Goal: Task Accomplishment & Management: Use online tool/utility

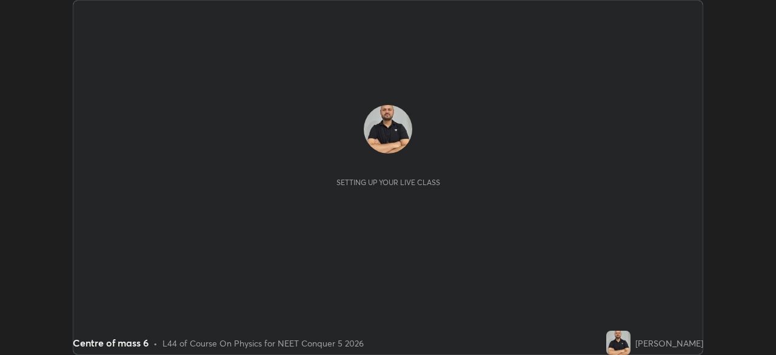
scroll to position [355, 776]
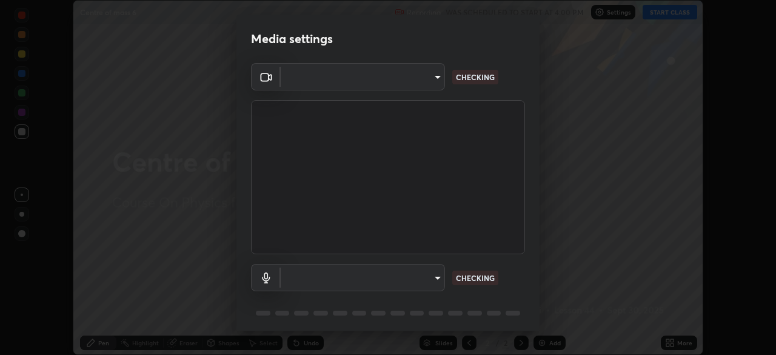
type input "7db3104c3122a209b332b64619111aa91615a24fb0de166504fa5909fce8eb30"
type input "communications"
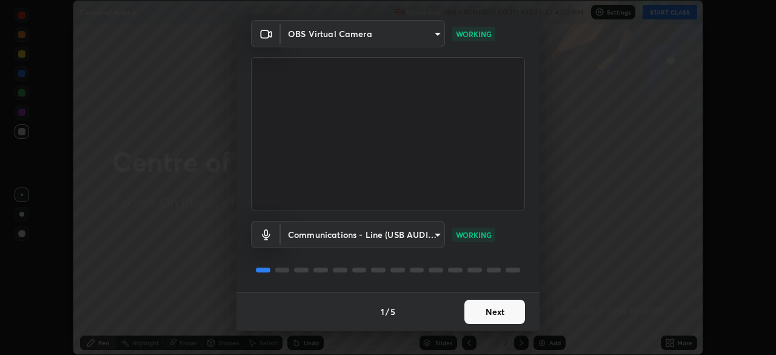
click at [482, 310] on button "Next" at bounding box center [495, 312] width 61 height 24
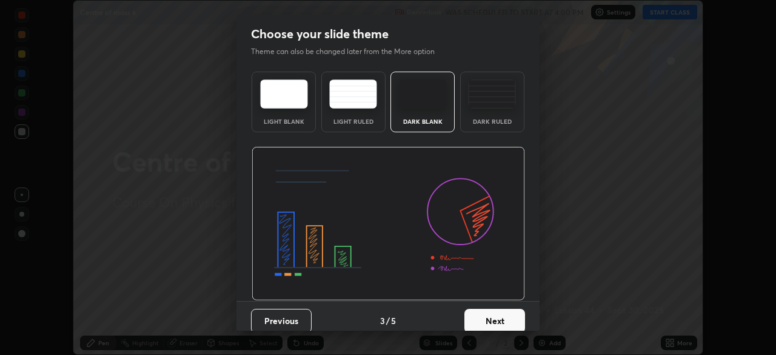
click at [483, 314] on button "Next" at bounding box center [495, 321] width 61 height 24
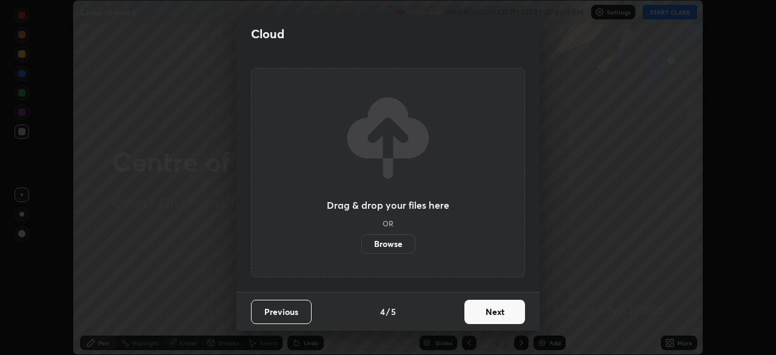
click at [485, 312] on button "Next" at bounding box center [495, 312] width 61 height 24
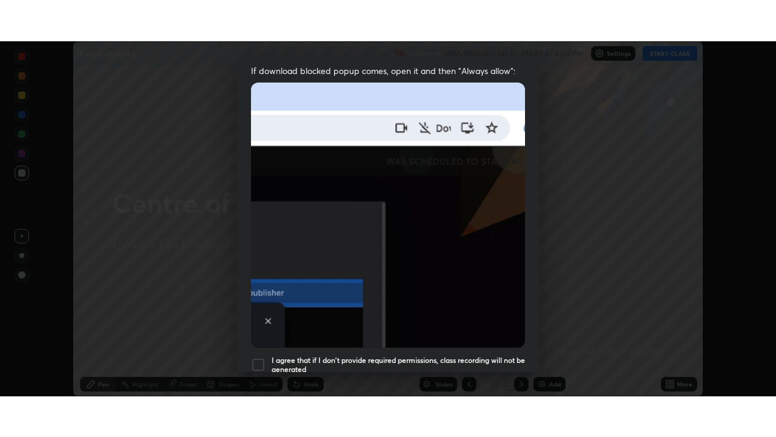
scroll to position [290, 0]
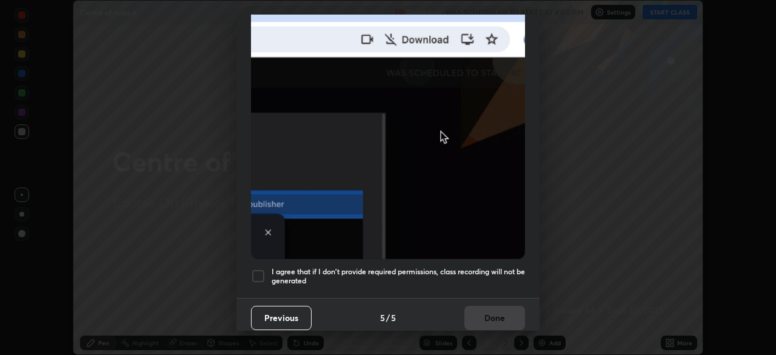
click at [255, 269] on div at bounding box center [258, 276] width 15 height 15
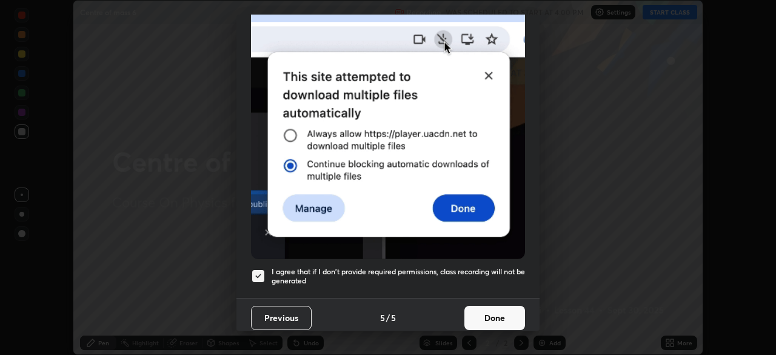
click at [483, 309] on button "Done" at bounding box center [495, 318] width 61 height 24
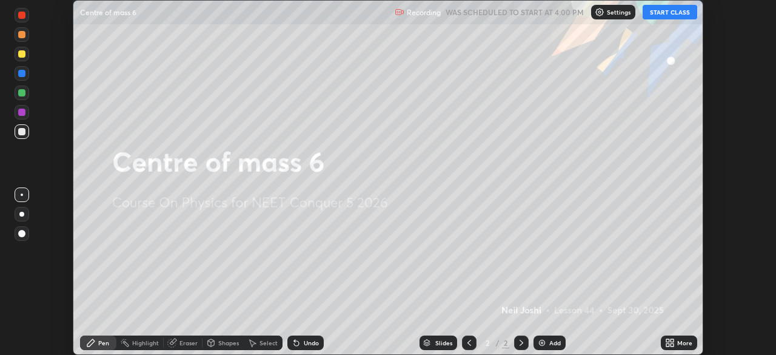
click at [673, 12] on button "START CLASS" at bounding box center [670, 12] width 55 height 15
click at [549, 340] on div "Add" at bounding box center [555, 343] width 12 height 6
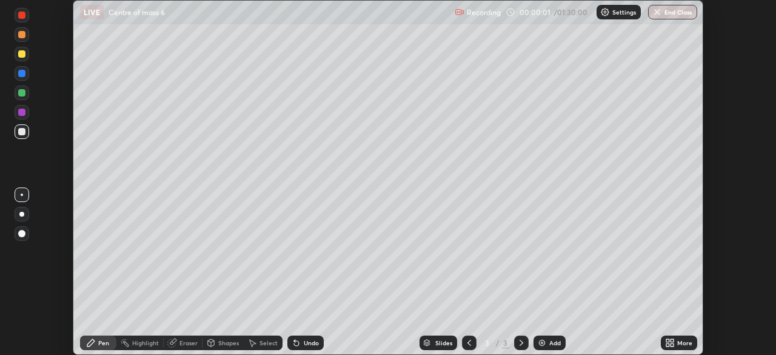
click at [681, 340] on div "More" at bounding box center [684, 343] width 15 height 6
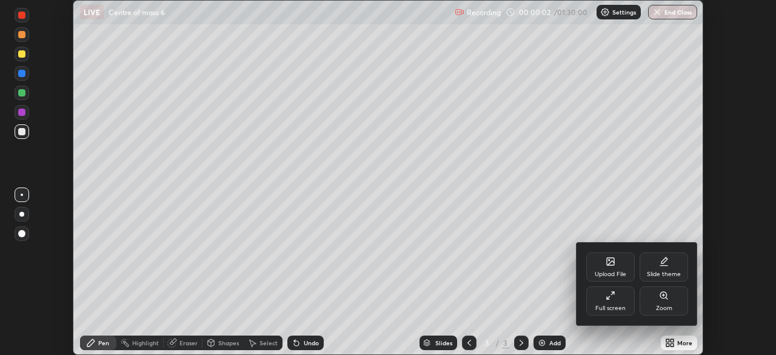
click at [611, 300] on div "Full screen" at bounding box center [610, 300] width 49 height 29
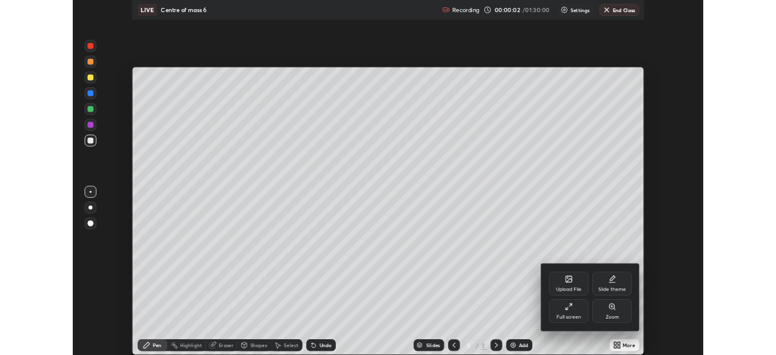
scroll to position [437, 776]
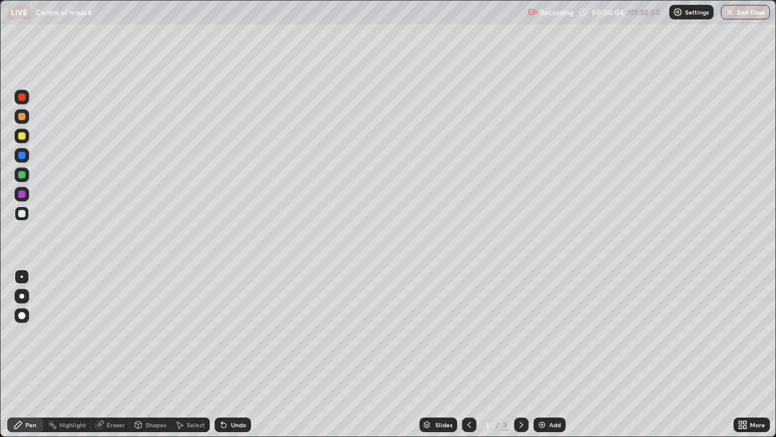
click at [21, 138] on div at bounding box center [21, 135] width 7 height 7
click at [21, 295] on div at bounding box center [21, 296] width 5 height 5
click at [21, 216] on div at bounding box center [21, 213] width 7 height 7
click at [20, 212] on div at bounding box center [21, 213] width 7 height 7
click at [23, 138] on div at bounding box center [21, 135] width 7 height 7
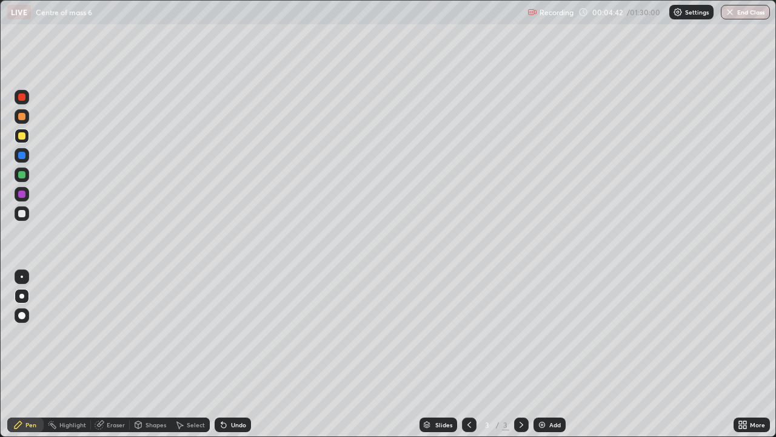
click at [24, 115] on div at bounding box center [21, 116] width 7 height 7
click at [21, 118] on div at bounding box center [21, 116] width 7 height 7
click at [235, 354] on div "Undo" at bounding box center [233, 424] width 36 height 15
click at [234, 354] on div "Undo" at bounding box center [233, 424] width 36 height 15
click at [235, 354] on div "Undo" at bounding box center [233, 424] width 36 height 15
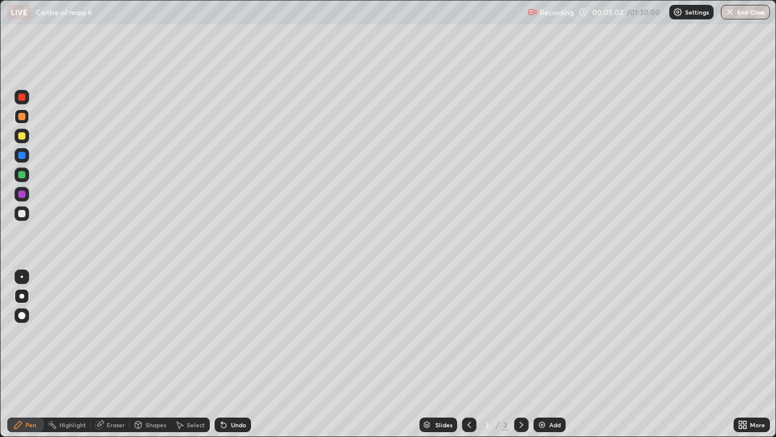
click at [234, 354] on div "Undo" at bounding box center [233, 424] width 36 height 15
click at [242, 354] on div "Undo" at bounding box center [233, 424] width 36 height 15
click at [240, 354] on div "Undo" at bounding box center [233, 424] width 36 height 15
click at [552, 354] on div "Add" at bounding box center [555, 424] width 12 height 6
click at [22, 135] on div at bounding box center [21, 135] width 7 height 7
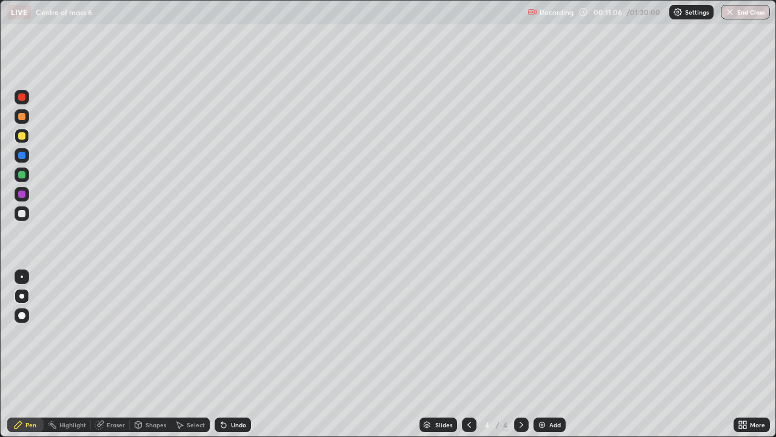
click at [22, 213] on div at bounding box center [21, 213] width 7 height 7
click at [221, 354] on icon at bounding box center [223, 425] width 5 height 5
click at [23, 195] on div at bounding box center [21, 193] width 7 height 7
click at [468, 354] on icon at bounding box center [470, 425] width 10 height 10
click at [520, 354] on icon at bounding box center [522, 425] width 10 height 10
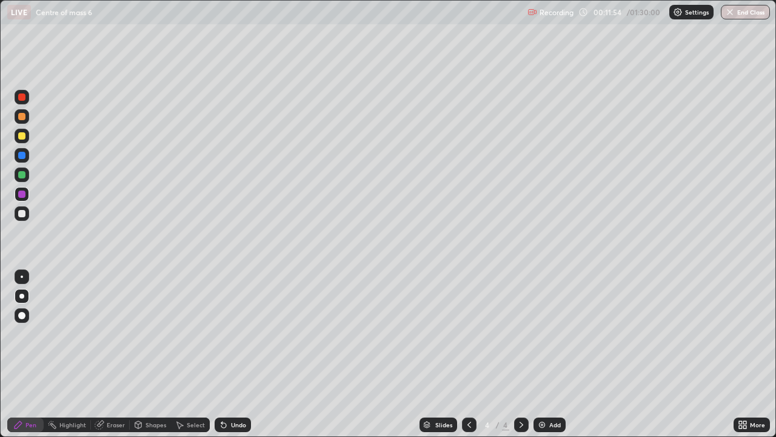
click at [22, 210] on div at bounding box center [21, 213] width 7 height 7
click at [19, 138] on div at bounding box center [21, 135] width 7 height 7
click at [546, 354] on div "Add" at bounding box center [550, 424] width 32 height 15
click at [21, 189] on div at bounding box center [22, 194] width 15 height 15
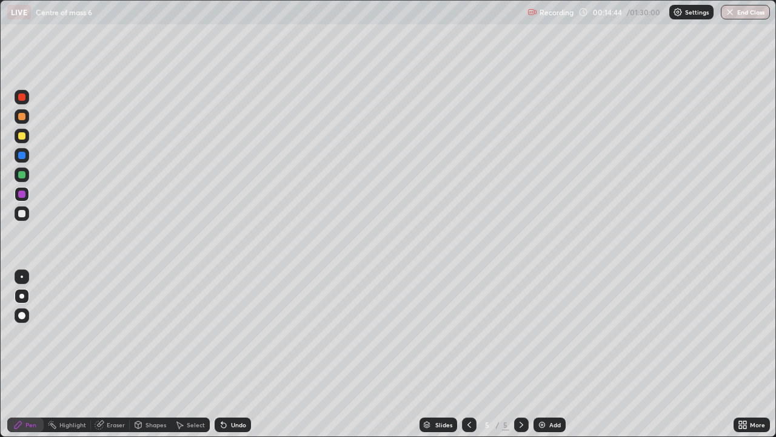
click at [18, 213] on div at bounding box center [21, 213] width 7 height 7
click at [18, 135] on div at bounding box center [21, 135] width 7 height 7
click at [15, 216] on div at bounding box center [22, 213] width 15 height 15
click at [15, 212] on div at bounding box center [22, 213] width 15 height 15
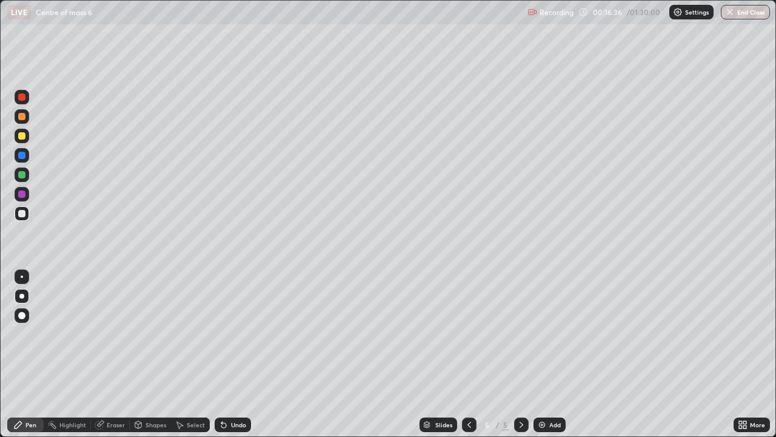
click at [22, 136] on div at bounding box center [21, 135] width 7 height 7
click at [26, 141] on div at bounding box center [22, 136] width 15 height 15
click at [21, 195] on div at bounding box center [21, 193] width 7 height 7
click at [24, 98] on div at bounding box center [21, 96] width 7 height 7
click at [21, 94] on div at bounding box center [21, 96] width 7 height 7
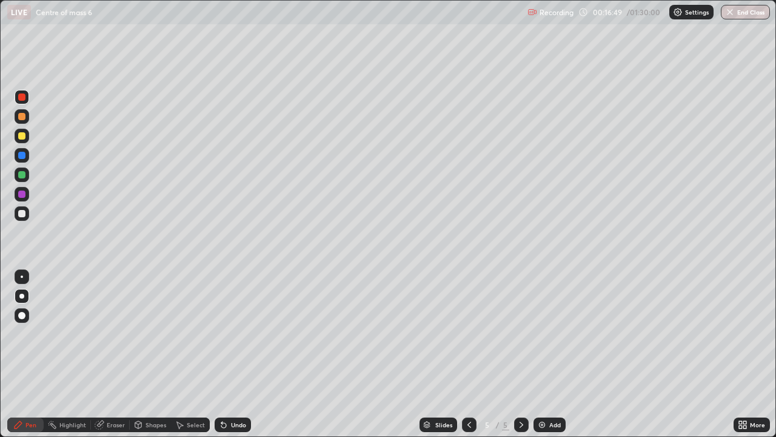
click at [241, 354] on div "Undo" at bounding box center [233, 424] width 36 height 15
click at [236, 354] on div "Undo" at bounding box center [233, 424] width 36 height 15
click at [240, 354] on div "Undo" at bounding box center [238, 424] width 15 height 6
click at [245, 354] on div "Undo" at bounding box center [233, 424] width 36 height 15
click at [244, 354] on div "Undo" at bounding box center [233, 424] width 36 height 15
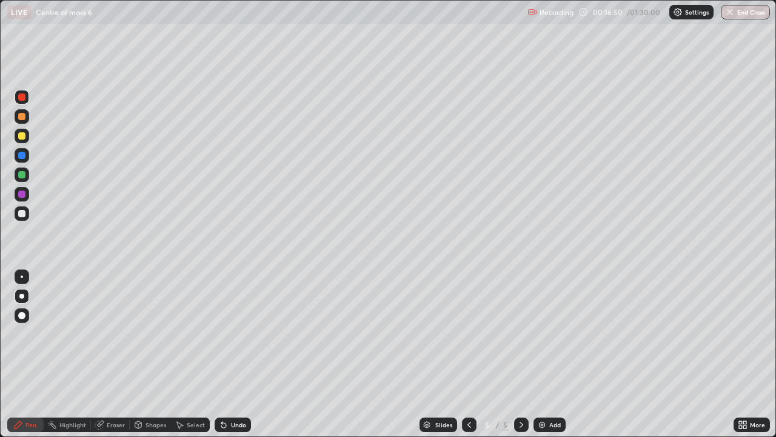
click at [241, 354] on div "Undo" at bounding box center [233, 424] width 36 height 15
click at [240, 354] on div "Undo" at bounding box center [238, 424] width 15 height 6
click at [147, 354] on div "Shapes" at bounding box center [156, 424] width 21 height 6
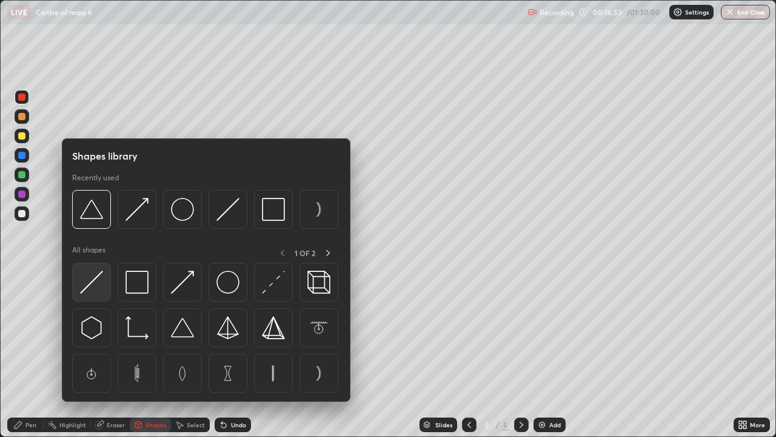
click at [100, 272] on img at bounding box center [91, 281] width 23 height 23
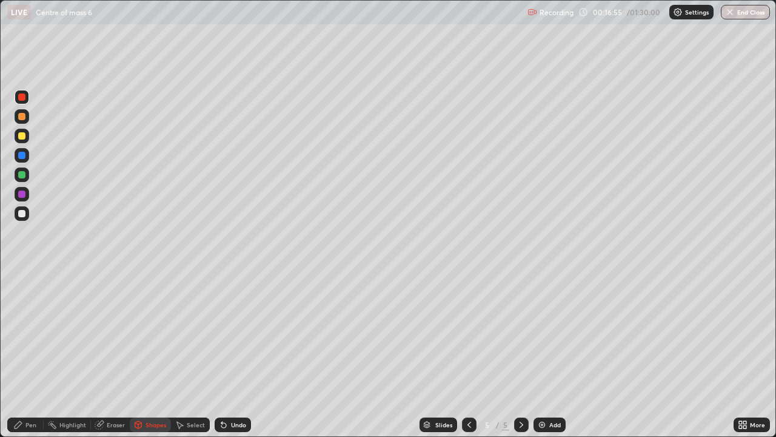
click at [32, 354] on div "Pen" at bounding box center [30, 424] width 11 height 6
click at [28, 354] on div "Pen" at bounding box center [30, 424] width 11 height 6
click at [16, 215] on div at bounding box center [22, 213] width 15 height 15
click at [19, 213] on div at bounding box center [21, 213] width 7 height 7
click at [23, 213] on div at bounding box center [21, 213] width 7 height 7
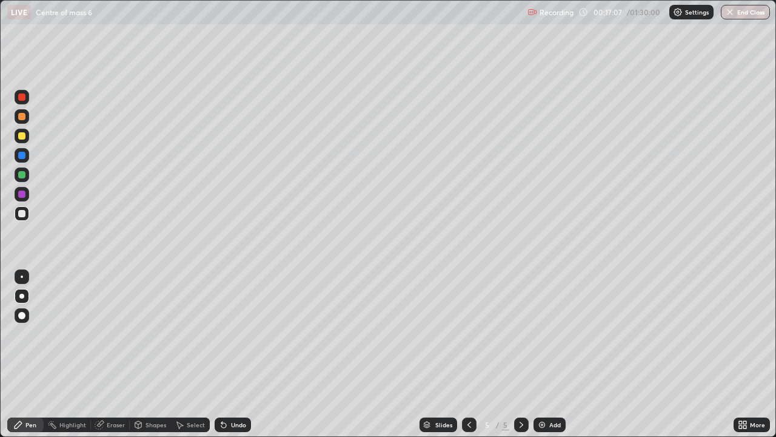
click at [23, 135] on div at bounding box center [21, 135] width 7 height 7
click at [24, 132] on div at bounding box center [21, 135] width 7 height 7
click at [19, 97] on div at bounding box center [21, 96] width 7 height 7
click at [144, 354] on div "Shapes" at bounding box center [150, 424] width 41 height 15
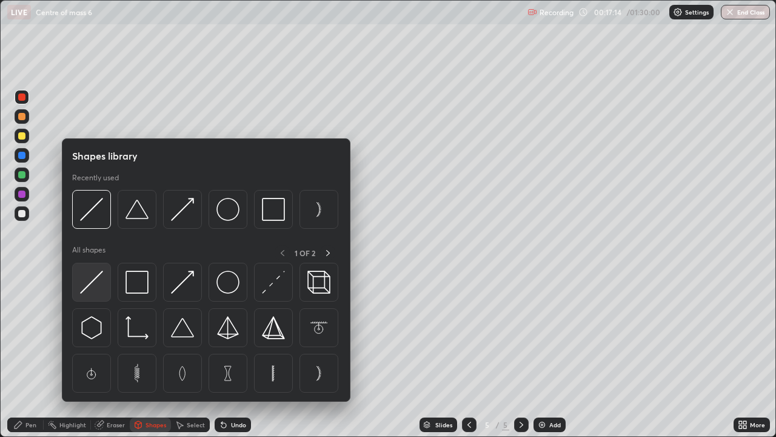
click at [95, 269] on div at bounding box center [91, 282] width 39 height 39
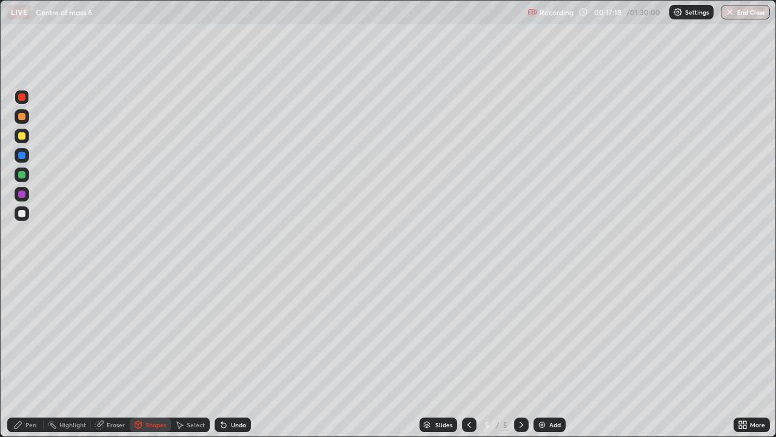
click at [38, 354] on div "Pen" at bounding box center [25, 424] width 36 height 15
click at [35, 354] on div "Pen" at bounding box center [30, 424] width 11 height 6
click at [19, 195] on div at bounding box center [21, 193] width 7 height 7
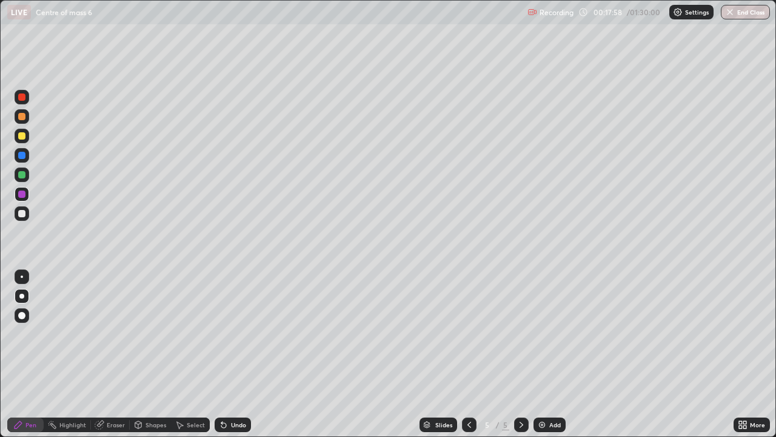
click at [549, 354] on div "Add" at bounding box center [555, 424] width 12 height 6
click at [22, 213] on div at bounding box center [21, 213] width 7 height 7
click at [19, 136] on div at bounding box center [21, 135] width 7 height 7
click at [22, 136] on div at bounding box center [21, 135] width 7 height 7
click at [21, 220] on div at bounding box center [22, 213] width 15 height 15
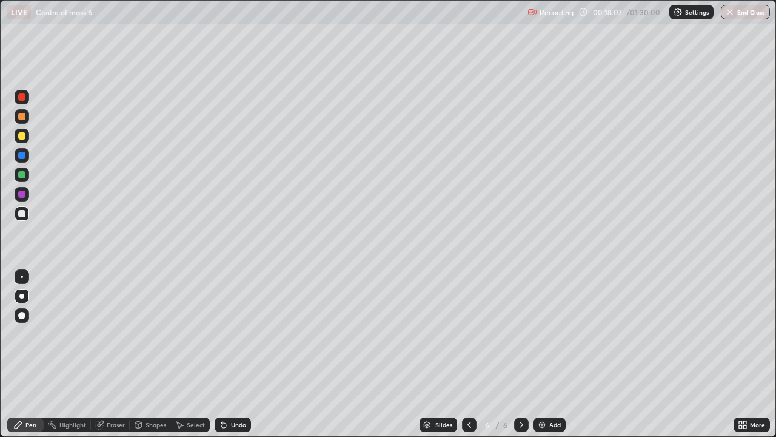
click at [20, 218] on div at bounding box center [22, 213] width 15 height 15
click at [22, 136] on div at bounding box center [21, 135] width 7 height 7
click at [21, 98] on div at bounding box center [21, 96] width 7 height 7
click at [221, 354] on icon at bounding box center [221, 421] width 1 height 1
click at [24, 195] on div at bounding box center [21, 193] width 7 height 7
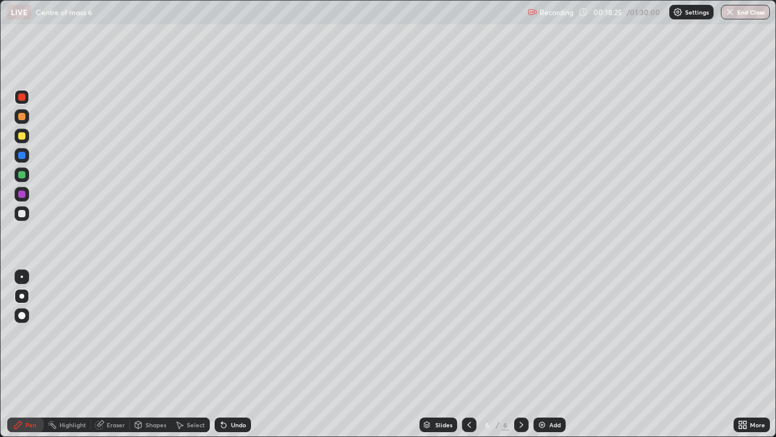
click at [20, 193] on div at bounding box center [21, 193] width 7 height 7
click at [465, 354] on div at bounding box center [469, 424] width 15 height 15
click at [517, 354] on icon at bounding box center [522, 425] width 10 height 10
click at [18, 210] on div at bounding box center [22, 213] width 15 height 15
click at [22, 177] on div at bounding box center [21, 174] width 7 height 7
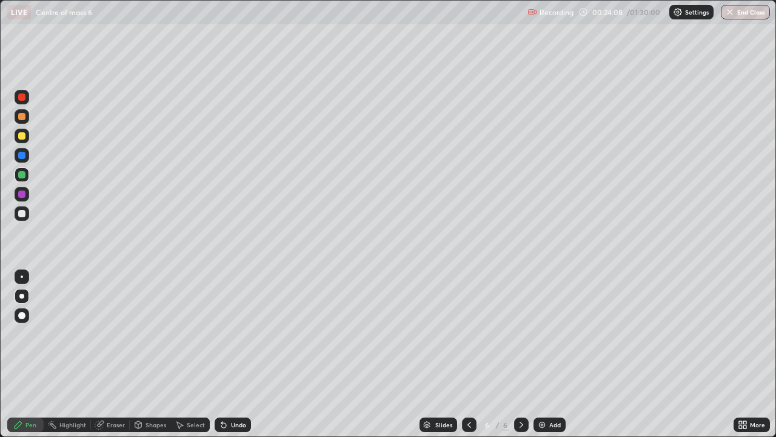
click at [22, 177] on div at bounding box center [21, 174] width 7 height 7
click at [24, 212] on div at bounding box center [21, 213] width 7 height 7
click at [551, 354] on div "Add" at bounding box center [555, 424] width 12 height 6
click at [23, 137] on div at bounding box center [21, 135] width 7 height 7
click at [21, 136] on div at bounding box center [21, 135] width 7 height 7
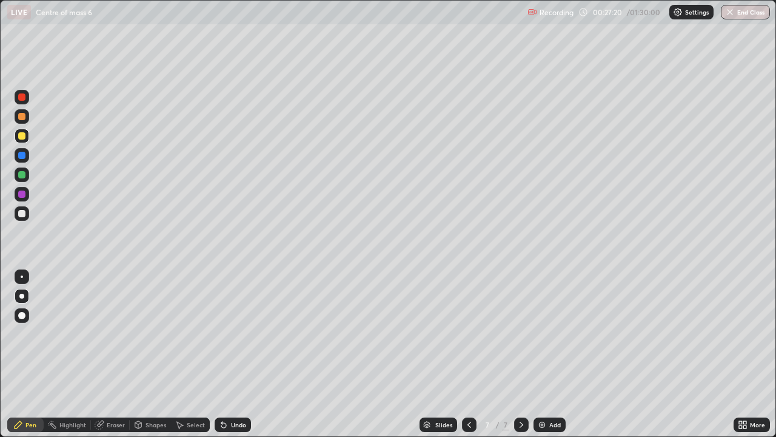
click at [22, 212] on div at bounding box center [21, 213] width 7 height 7
click at [24, 210] on div at bounding box center [22, 213] width 15 height 15
click at [20, 195] on div at bounding box center [21, 193] width 7 height 7
click at [21, 193] on div at bounding box center [21, 193] width 7 height 7
click at [24, 133] on div at bounding box center [21, 135] width 7 height 7
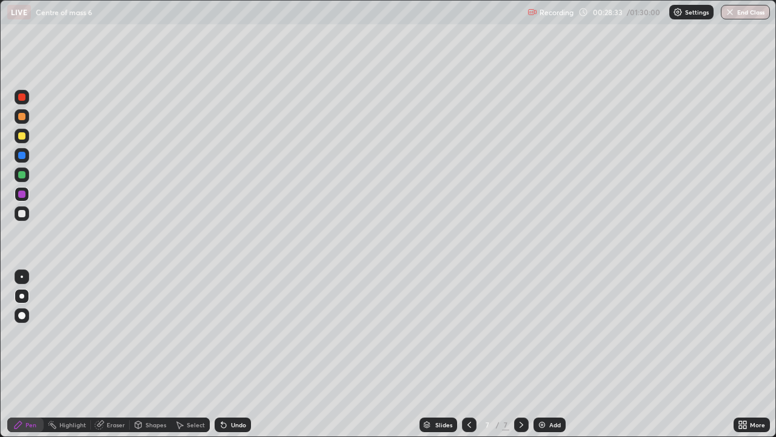
click at [22, 135] on div at bounding box center [21, 135] width 7 height 7
click at [22, 213] on div at bounding box center [21, 213] width 7 height 7
click at [21, 213] on div at bounding box center [21, 213] width 7 height 7
click at [22, 195] on div at bounding box center [21, 193] width 7 height 7
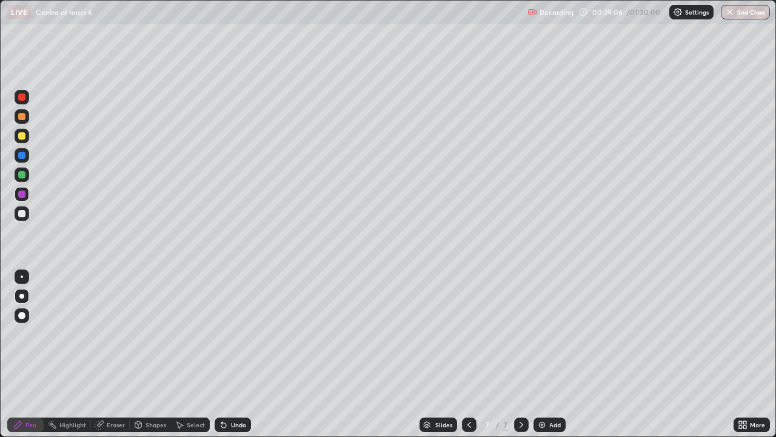
click at [25, 214] on div at bounding box center [21, 213] width 7 height 7
click at [21, 212] on div at bounding box center [21, 213] width 7 height 7
click at [20, 136] on div at bounding box center [21, 135] width 7 height 7
click at [21, 133] on div at bounding box center [21, 135] width 7 height 7
click at [551, 354] on div "Add" at bounding box center [555, 424] width 12 height 6
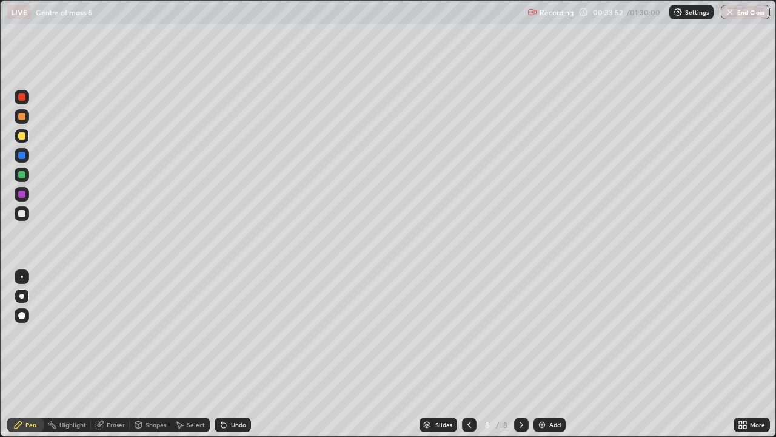
click at [468, 354] on icon at bounding box center [470, 425] width 10 height 10
click at [520, 354] on icon at bounding box center [522, 425] width 10 height 10
click at [226, 354] on icon at bounding box center [224, 425] width 10 height 10
click at [229, 354] on div "Undo" at bounding box center [233, 424] width 36 height 15
click at [232, 354] on div "Undo" at bounding box center [238, 424] width 15 height 6
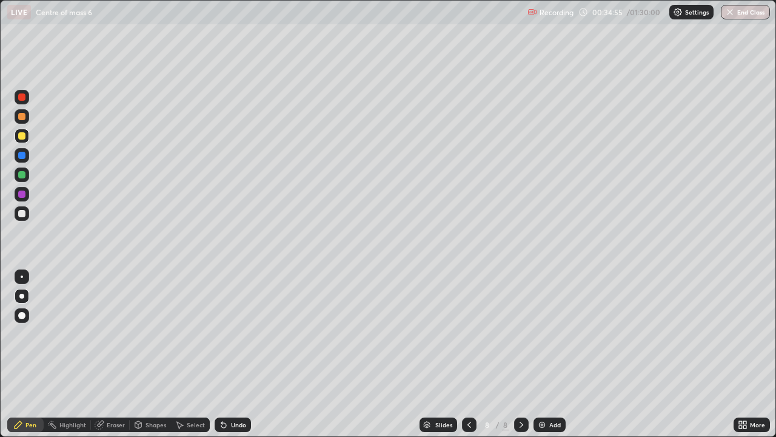
click at [226, 354] on icon at bounding box center [224, 425] width 10 height 10
click at [551, 354] on div "Add" at bounding box center [555, 424] width 12 height 6
click at [238, 354] on div "Undo" at bounding box center [233, 424] width 36 height 15
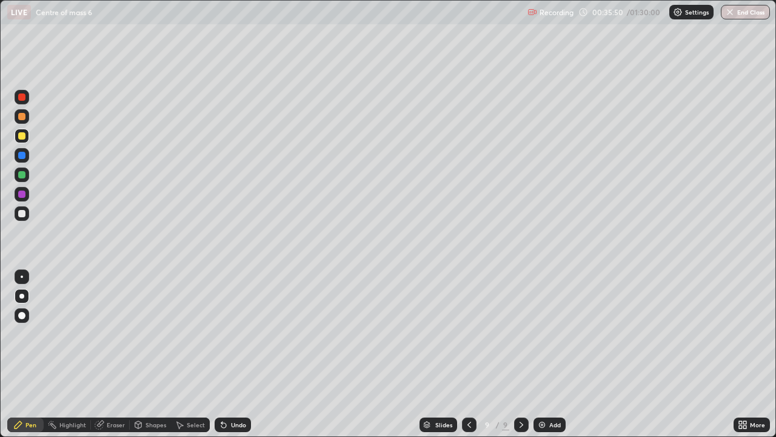
click at [468, 354] on icon at bounding box center [470, 425] width 10 height 10
click at [521, 354] on icon at bounding box center [522, 425] width 10 height 10
click at [557, 354] on div "Add" at bounding box center [555, 424] width 12 height 6
click at [231, 354] on div "Undo" at bounding box center [238, 424] width 15 height 6
click at [237, 354] on div "Undo" at bounding box center [238, 424] width 15 height 6
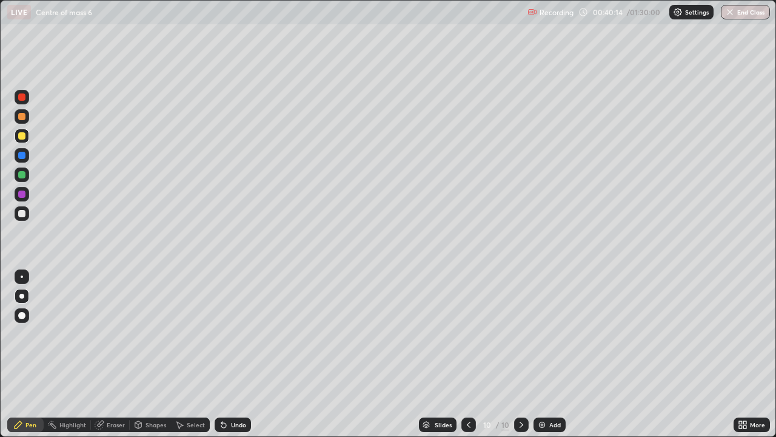
click at [25, 211] on div at bounding box center [21, 213] width 7 height 7
click at [20, 133] on div at bounding box center [21, 135] width 7 height 7
click at [546, 354] on div "Add" at bounding box center [550, 424] width 32 height 15
click at [232, 354] on div "Undo" at bounding box center [238, 424] width 15 height 6
click at [231, 354] on div "Undo" at bounding box center [238, 424] width 15 height 6
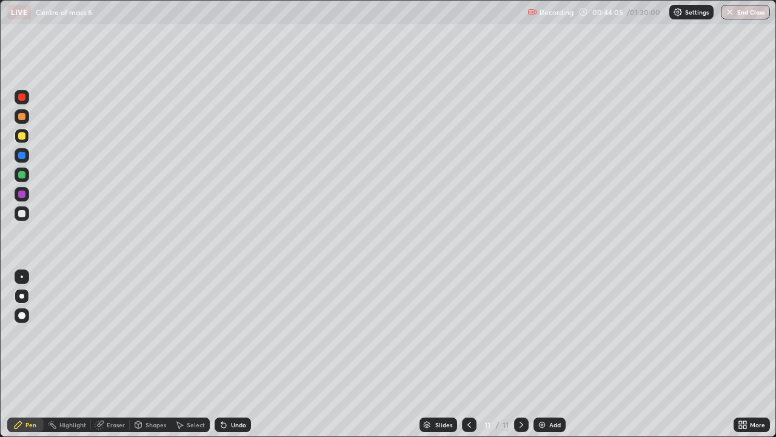
click at [237, 354] on div "Undo" at bounding box center [238, 424] width 15 height 6
click at [238, 354] on div "Undo" at bounding box center [238, 424] width 15 height 6
click at [22, 193] on div at bounding box center [21, 193] width 7 height 7
click at [237, 354] on div "Undo" at bounding box center [238, 424] width 15 height 6
click at [22, 214] on div at bounding box center [21, 213] width 7 height 7
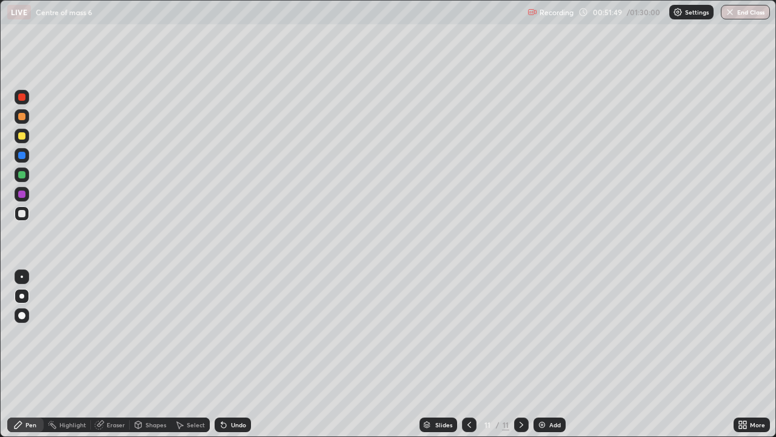
click at [21, 135] on div at bounding box center [21, 135] width 7 height 7
click at [22, 214] on div at bounding box center [21, 213] width 7 height 7
click at [552, 354] on div "Add" at bounding box center [555, 424] width 12 height 6
click at [468, 354] on icon at bounding box center [470, 425] width 10 height 10
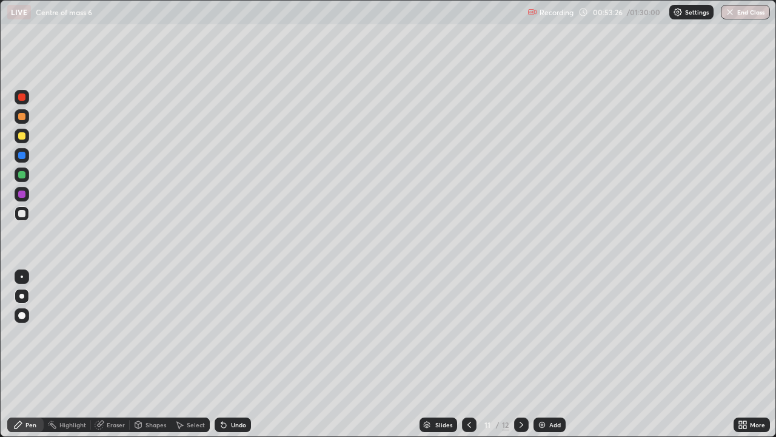
click at [520, 354] on icon at bounding box center [522, 425] width 10 height 10
click at [466, 354] on icon at bounding box center [470, 425] width 10 height 10
click at [520, 354] on icon at bounding box center [522, 425] width 10 height 10
click at [108, 354] on div "Eraser" at bounding box center [116, 424] width 18 height 6
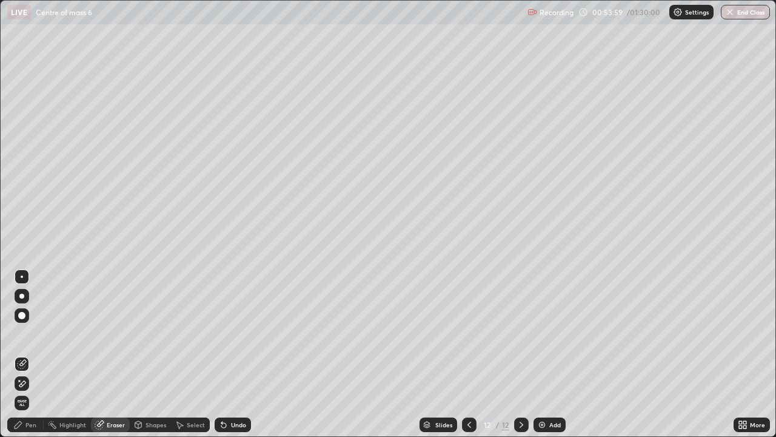
click at [32, 354] on div "Pen" at bounding box center [25, 424] width 36 height 15
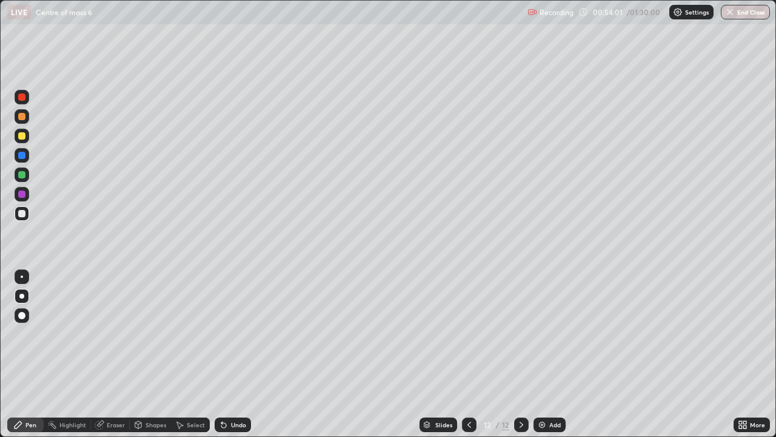
click at [107, 354] on div "Eraser" at bounding box center [116, 424] width 18 height 6
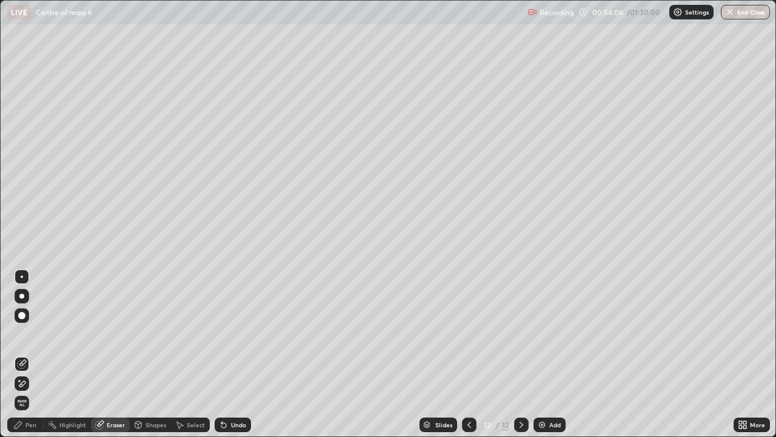
click at [22, 354] on icon at bounding box center [18, 425] width 10 height 10
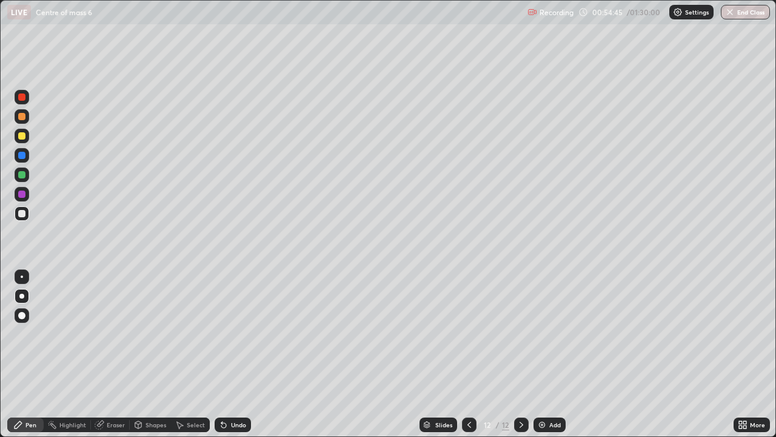
click at [153, 354] on div "Shapes" at bounding box center [156, 424] width 21 height 6
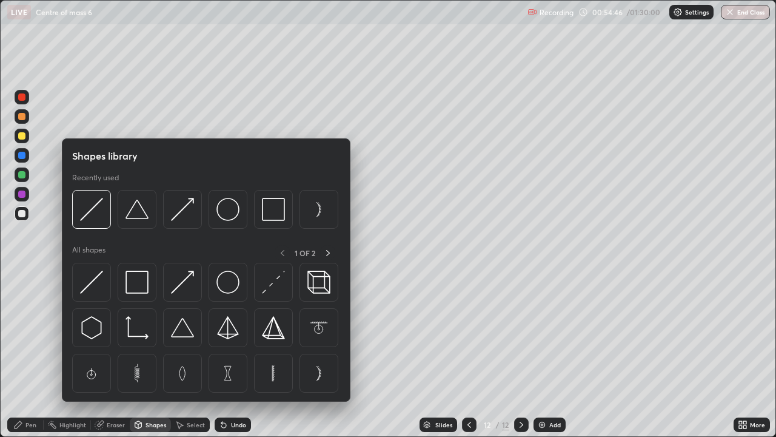
click at [107, 354] on div "Eraser" at bounding box center [116, 424] width 18 height 6
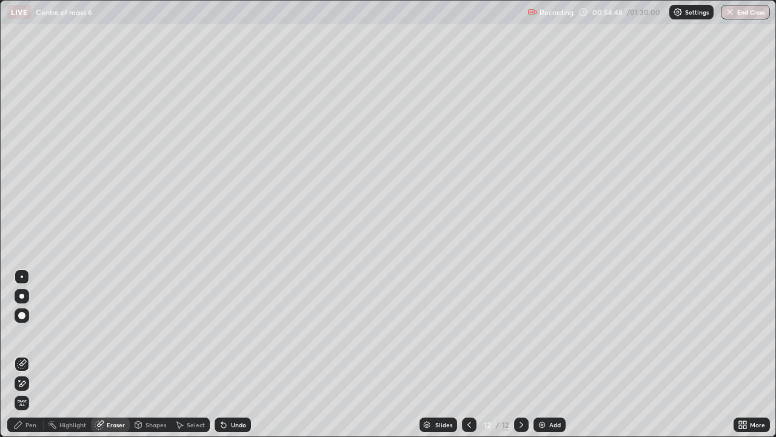
click at [27, 354] on div "Pen" at bounding box center [30, 424] width 11 height 6
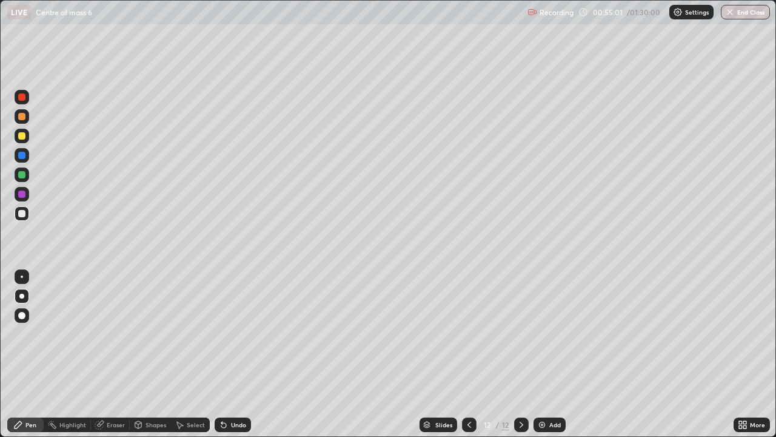
click at [468, 354] on icon at bounding box center [470, 425] width 10 height 10
click at [520, 354] on icon at bounding box center [522, 425] width 10 height 10
click at [16, 134] on div at bounding box center [22, 136] width 15 height 15
click at [468, 354] on icon at bounding box center [470, 425] width 10 height 10
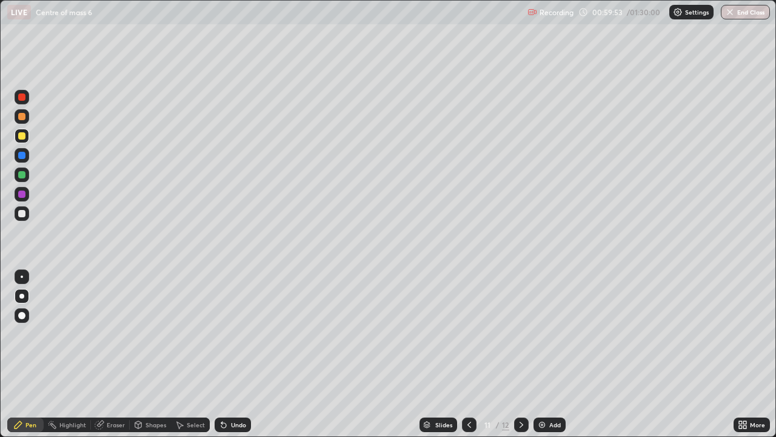
click at [22, 92] on div at bounding box center [22, 97] width 15 height 15
click at [520, 354] on icon at bounding box center [522, 424] width 4 height 6
click at [552, 354] on div "Add" at bounding box center [555, 424] width 12 height 6
click at [462, 354] on div at bounding box center [469, 424] width 15 height 15
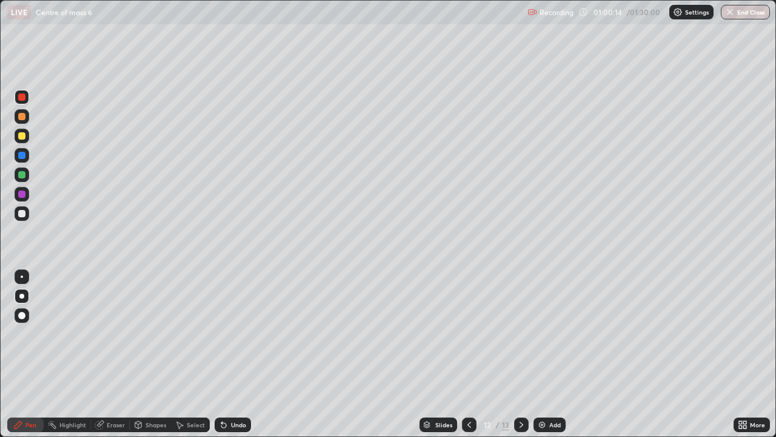
click at [462, 354] on div at bounding box center [469, 424] width 15 height 15
click at [514, 354] on div at bounding box center [521, 424] width 15 height 15
click at [22, 136] on div at bounding box center [21, 135] width 7 height 7
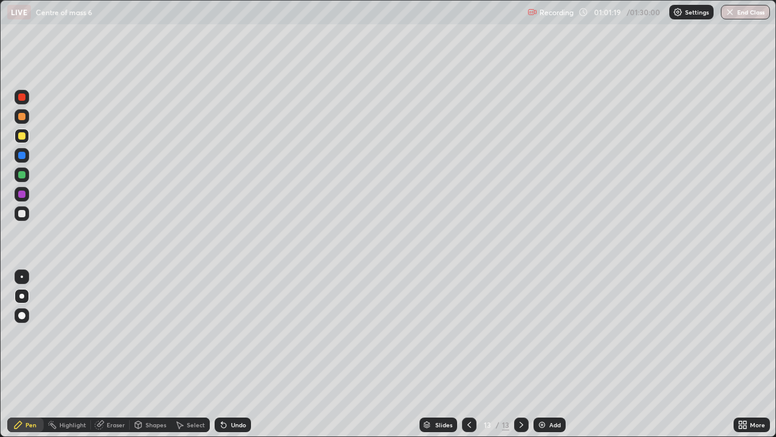
click at [241, 354] on div "Undo" at bounding box center [233, 424] width 36 height 15
click at [122, 354] on div "Eraser" at bounding box center [116, 424] width 18 height 6
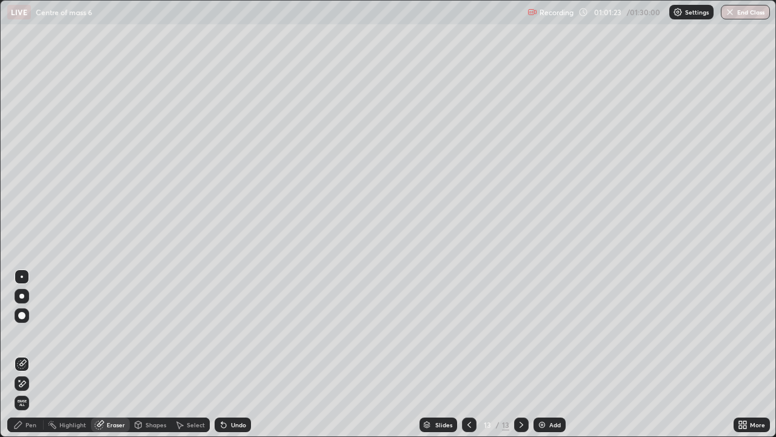
click at [31, 354] on div "Pen" at bounding box center [30, 424] width 11 height 6
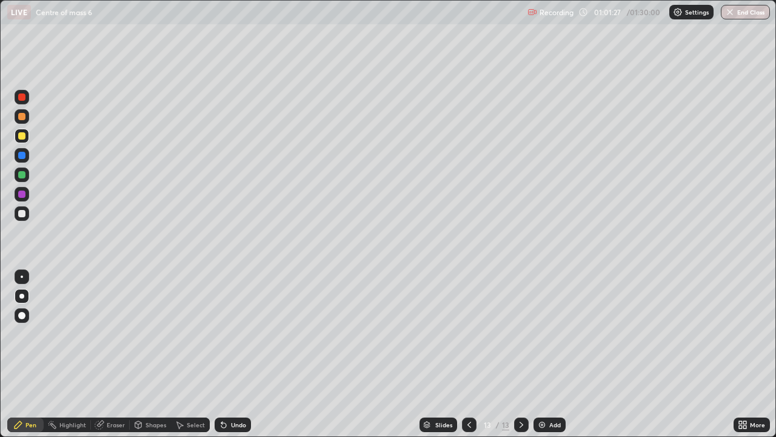
click at [119, 354] on div "Eraser" at bounding box center [110, 424] width 39 height 15
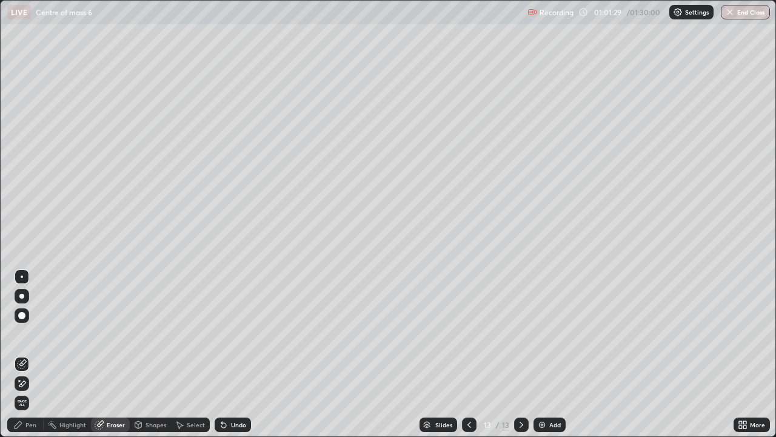
click at [30, 354] on div "Pen" at bounding box center [30, 424] width 11 height 6
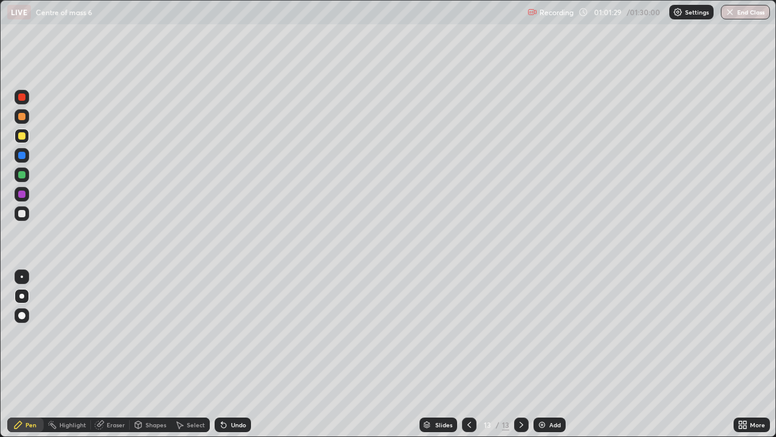
click at [30, 354] on div "Pen" at bounding box center [30, 424] width 11 height 6
click at [239, 354] on div "Undo" at bounding box center [238, 424] width 15 height 6
click at [235, 354] on div "Undo" at bounding box center [238, 424] width 15 height 6
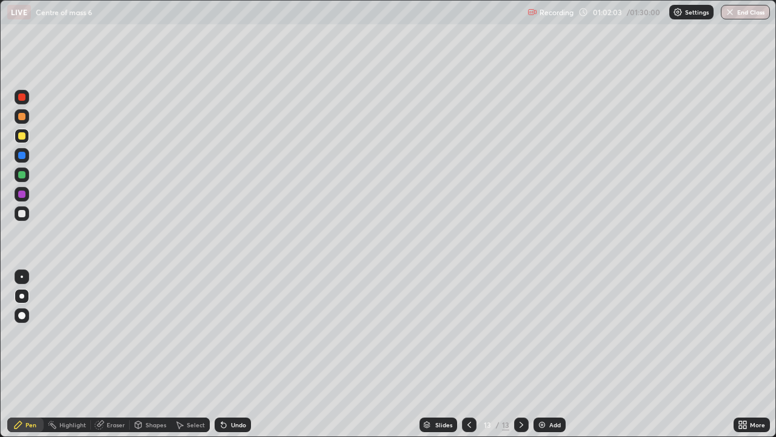
click at [21, 212] on div at bounding box center [21, 213] width 7 height 7
click at [554, 354] on div "Add" at bounding box center [555, 424] width 12 height 6
click at [469, 354] on icon at bounding box center [470, 425] width 10 height 10
click at [468, 354] on icon at bounding box center [470, 425] width 10 height 10
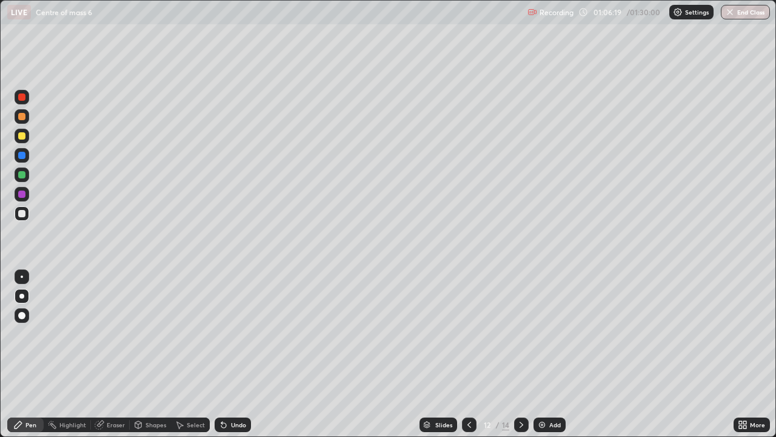
click at [520, 354] on icon at bounding box center [522, 425] width 10 height 10
click at [22, 133] on div at bounding box center [21, 135] width 7 height 7
click at [471, 354] on div at bounding box center [469, 424] width 15 height 15
click at [526, 354] on div at bounding box center [521, 424] width 15 height 15
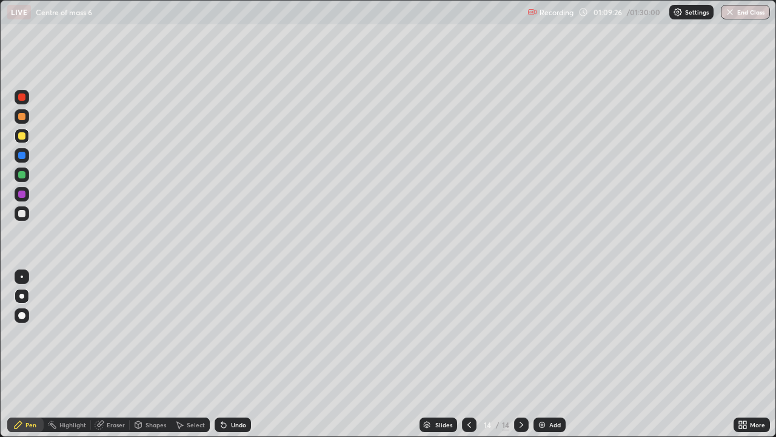
click at [543, 354] on img at bounding box center [542, 425] width 10 height 10
click at [22, 170] on div at bounding box center [22, 174] width 15 height 15
click at [231, 354] on div "Undo" at bounding box center [238, 424] width 15 height 6
click at [22, 141] on div at bounding box center [22, 136] width 15 height 15
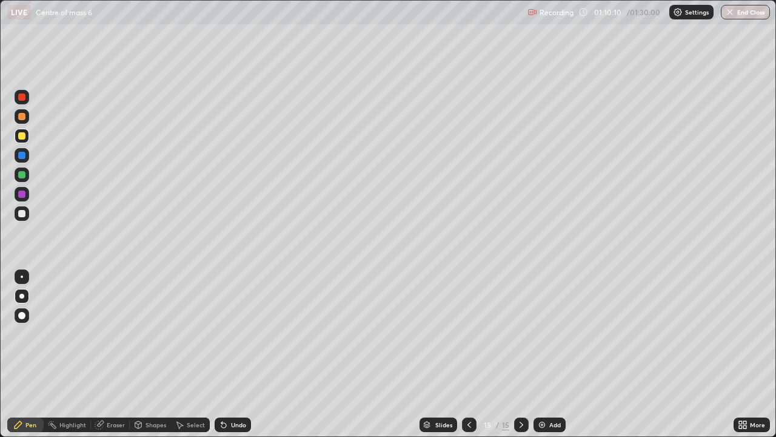
click at [21, 137] on div at bounding box center [21, 135] width 7 height 7
click at [18, 215] on div at bounding box center [21, 213] width 7 height 7
click at [228, 354] on div "Undo" at bounding box center [233, 424] width 36 height 15
click at [235, 354] on div "Undo" at bounding box center [230, 424] width 41 height 24
click at [21, 99] on div at bounding box center [21, 96] width 7 height 7
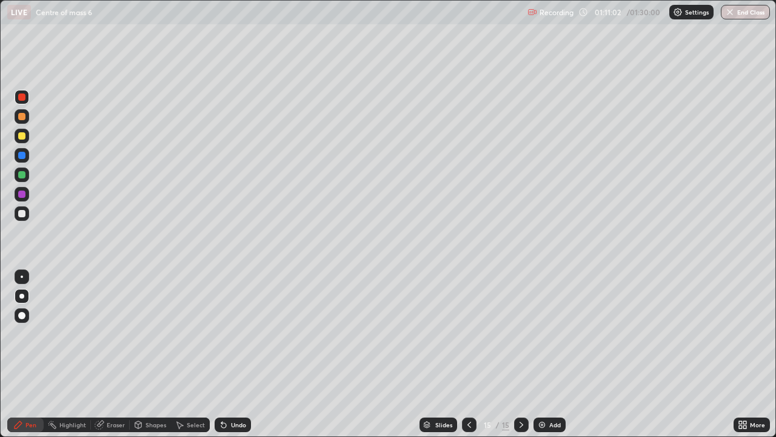
click at [21, 99] on div at bounding box center [21, 96] width 7 height 7
click at [20, 135] on div at bounding box center [21, 135] width 7 height 7
click at [21, 208] on div at bounding box center [22, 213] width 15 height 15
click at [24, 95] on div at bounding box center [21, 96] width 7 height 7
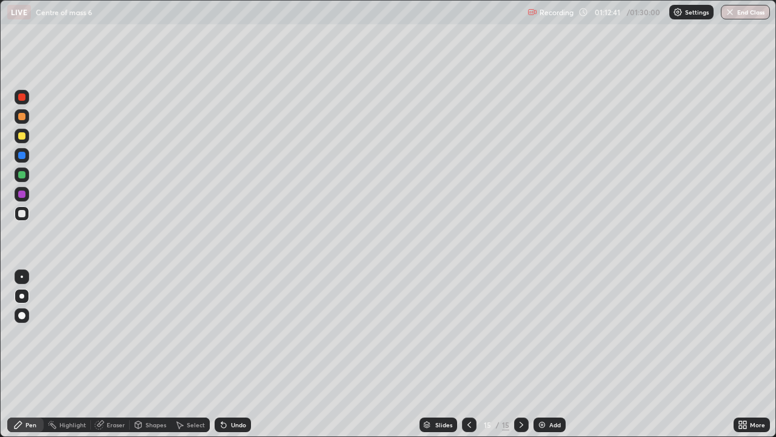
click at [24, 95] on div at bounding box center [21, 96] width 7 height 7
click at [19, 215] on div at bounding box center [21, 213] width 7 height 7
click at [21, 212] on div at bounding box center [21, 213] width 7 height 7
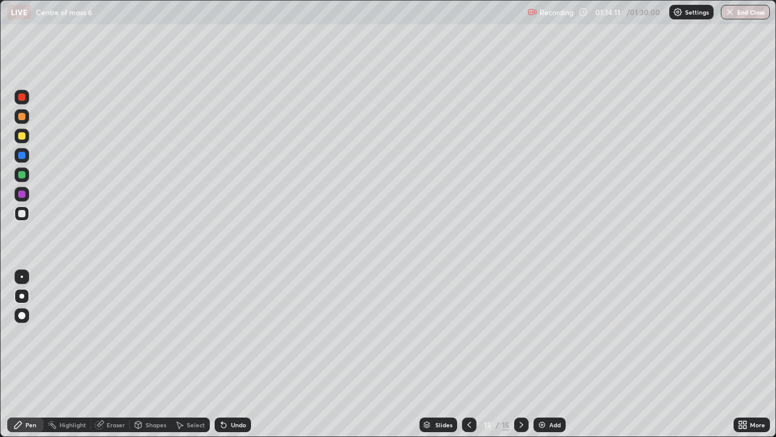
click at [18, 90] on div at bounding box center [22, 97] width 15 height 15
click at [19, 92] on div at bounding box center [22, 97] width 15 height 15
click at [21, 136] on div at bounding box center [21, 135] width 7 height 7
click at [231, 354] on div "Undo" at bounding box center [238, 424] width 15 height 6
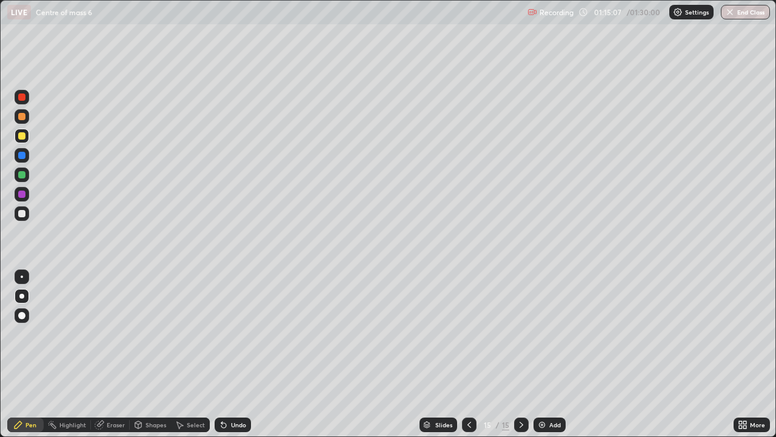
click at [21, 207] on div at bounding box center [22, 213] width 15 height 15
click at [543, 354] on img at bounding box center [542, 425] width 10 height 10
click at [463, 354] on div at bounding box center [469, 424] width 15 height 24
click at [520, 354] on icon at bounding box center [522, 425] width 10 height 10
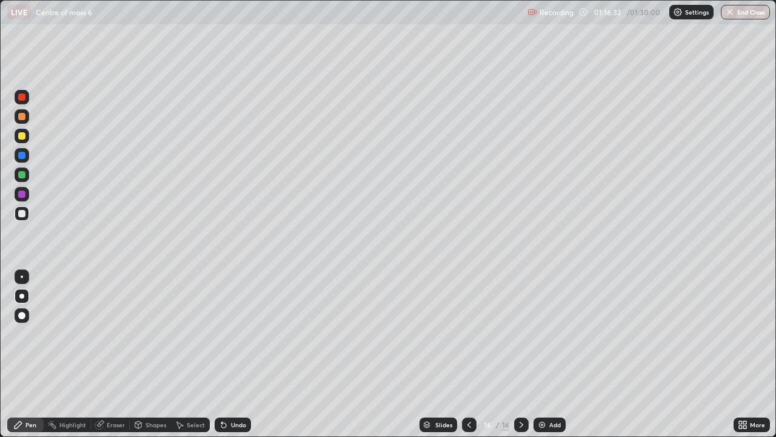
click at [463, 354] on div at bounding box center [469, 424] width 15 height 15
click at [519, 354] on icon at bounding box center [522, 425] width 10 height 10
click at [462, 354] on div at bounding box center [469, 424] width 15 height 15
click at [520, 354] on icon at bounding box center [522, 425] width 10 height 10
click at [108, 354] on div "Eraser" at bounding box center [116, 424] width 18 height 6
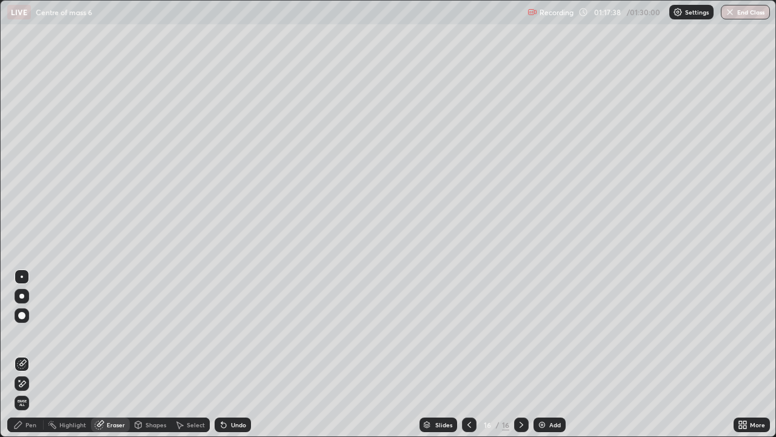
click at [109, 354] on div "Eraser" at bounding box center [116, 424] width 18 height 6
click at [33, 354] on div "Pen" at bounding box center [25, 424] width 36 height 15
click at [32, 354] on div "Pen" at bounding box center [25, 424] width 36 height 15
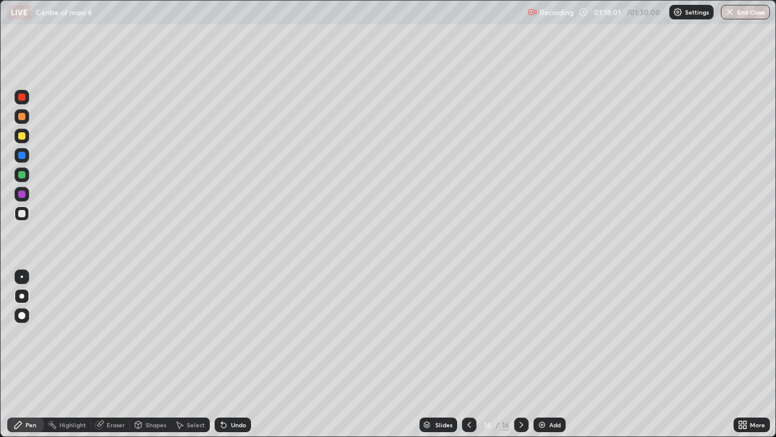
click at [234, 354] on div "Undo" at bounding box center [238, 424] width 15 height 6
click at [159, 354] on div "Shapes" at bounding box center [156, 424] width 21 height 6
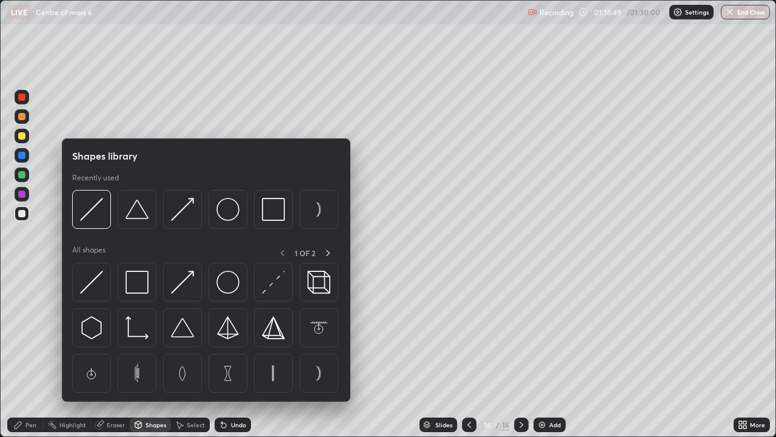
click at [116, 354] on div "Eraser" at bounding box center [116, 424] width 18 height 6
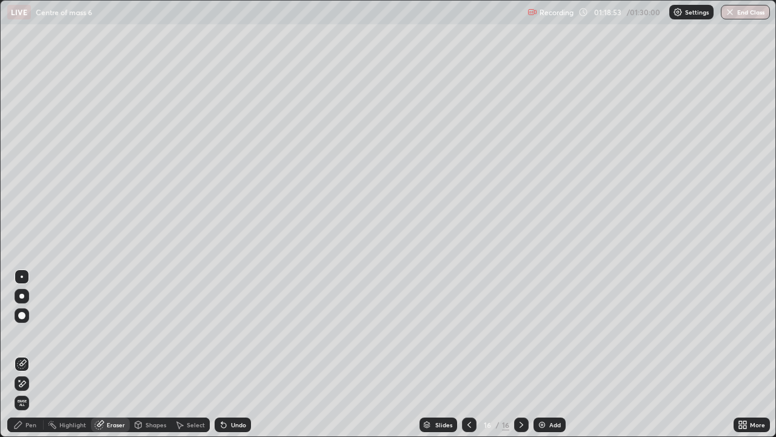
click at [27, 354] on div "Pen" at bounding box center [25, 424] width 36 height 15
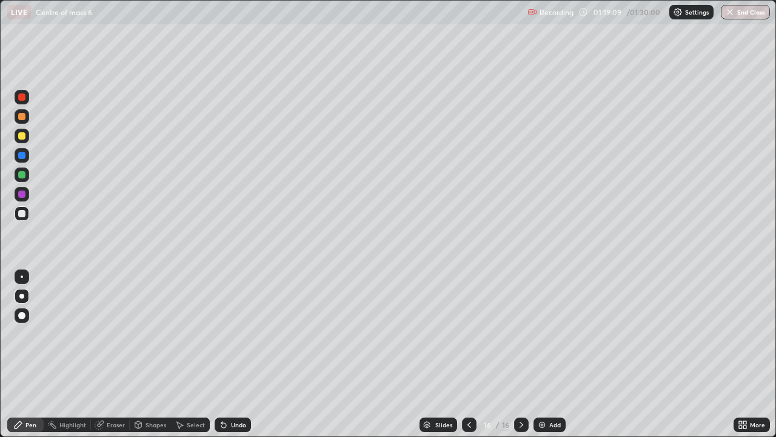
click at [467, 354] on icon at bounding box center [470, 425] width 10 height 10
click at [520, 354] on icon at bounding box center [522, 425] width 10 height 10
click at [747, 16] on button "End Class" at bounding box center [746, 12] width 48 height 15
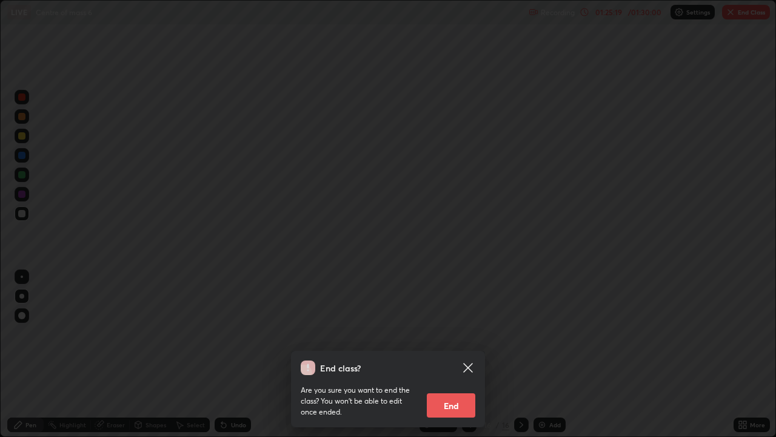
click at [454, 354] on button "End" at bounding box center [451, 405] width 49 height 24
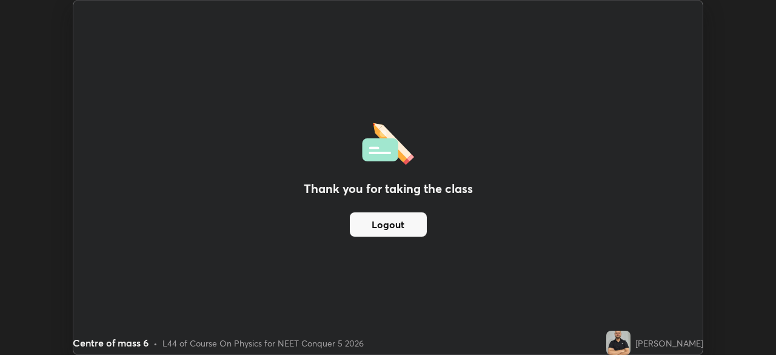
scroll to position [60289, 59868]
